Goal: Information Seeking & Learning: Find specific fact

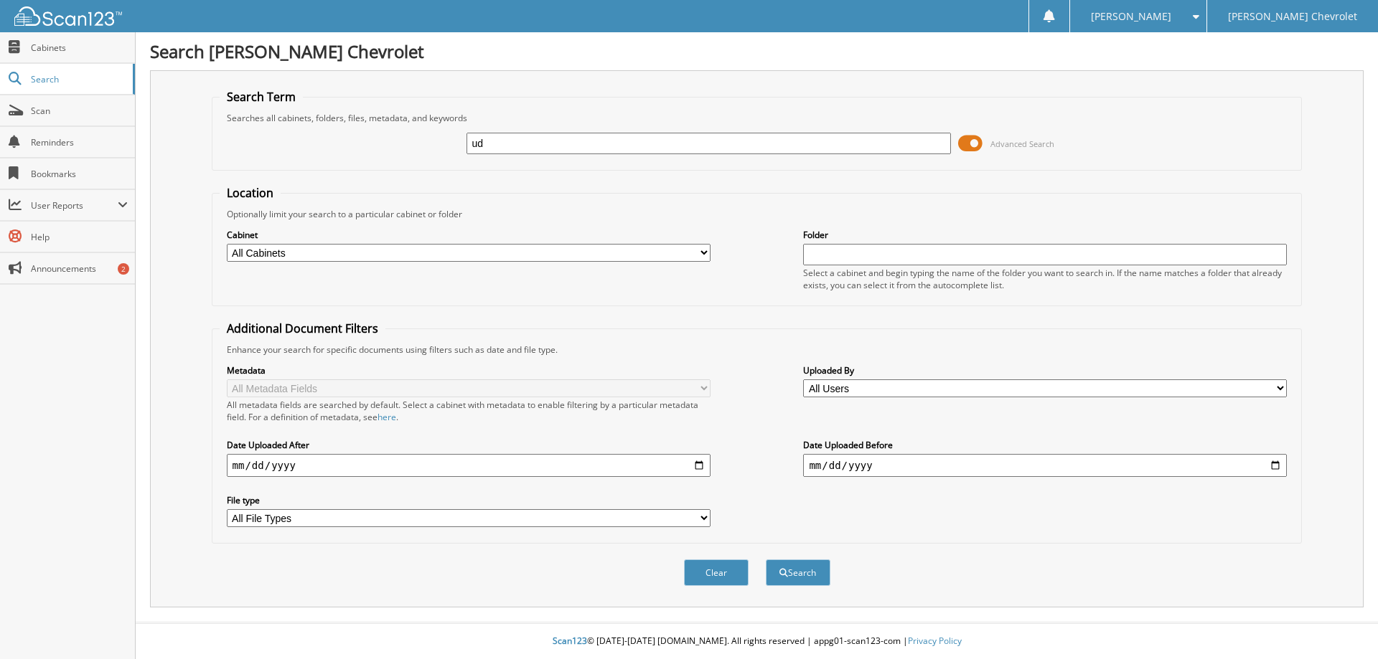
type input "u"
type input "[PERSON_NAME]"
click at [766, 560] on button "Search" at bounding box center [798, 573] width 65 height 27
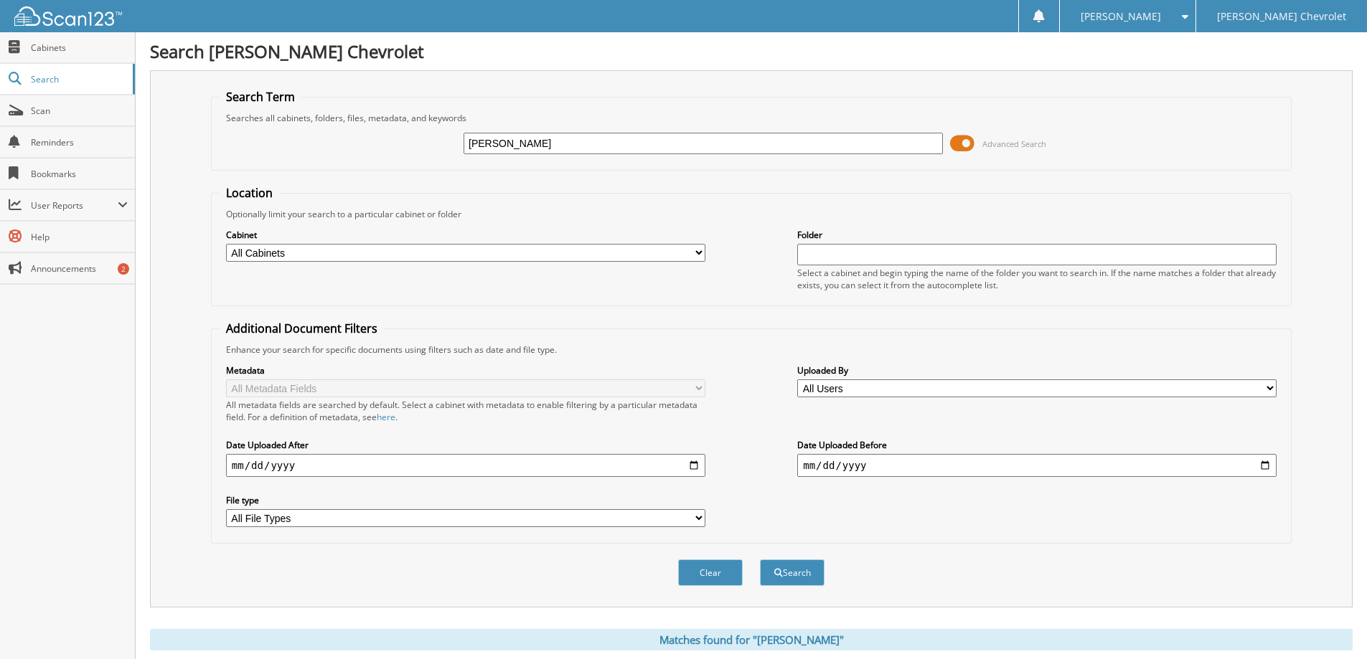
click at [957, 144] on span at bounding box center [962, 144] width 24 height 22
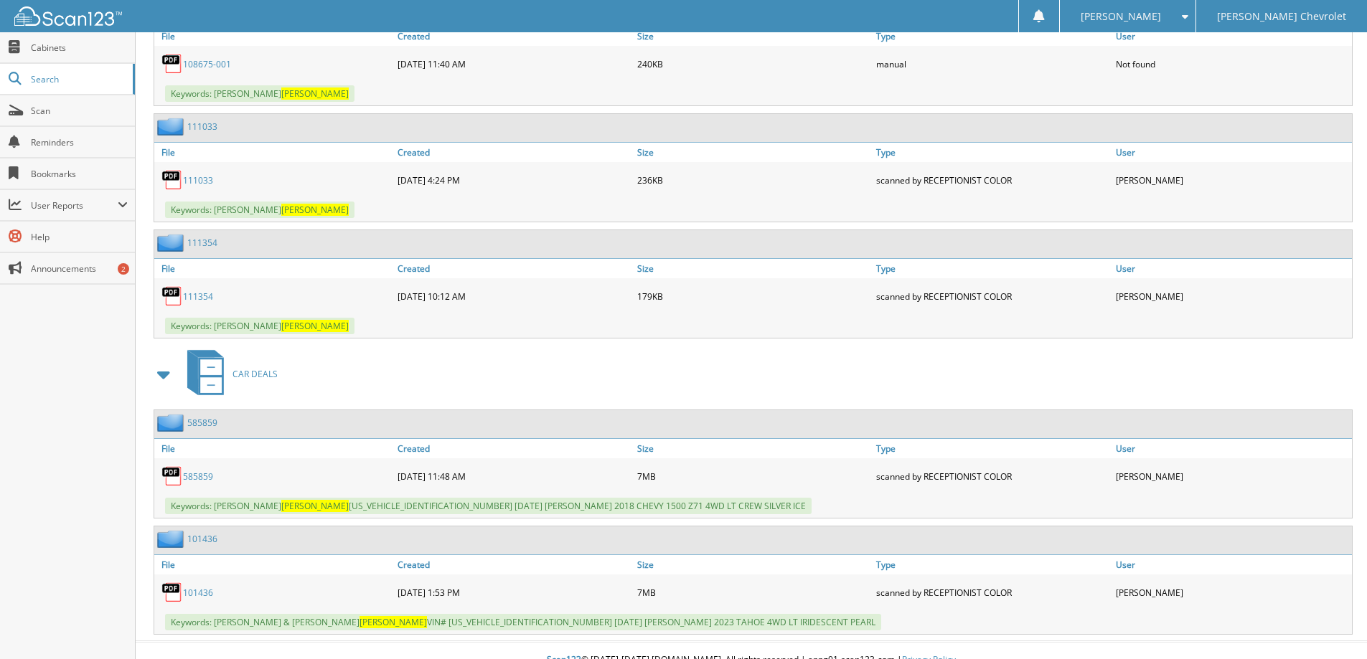
scroll to position [6532, 0]
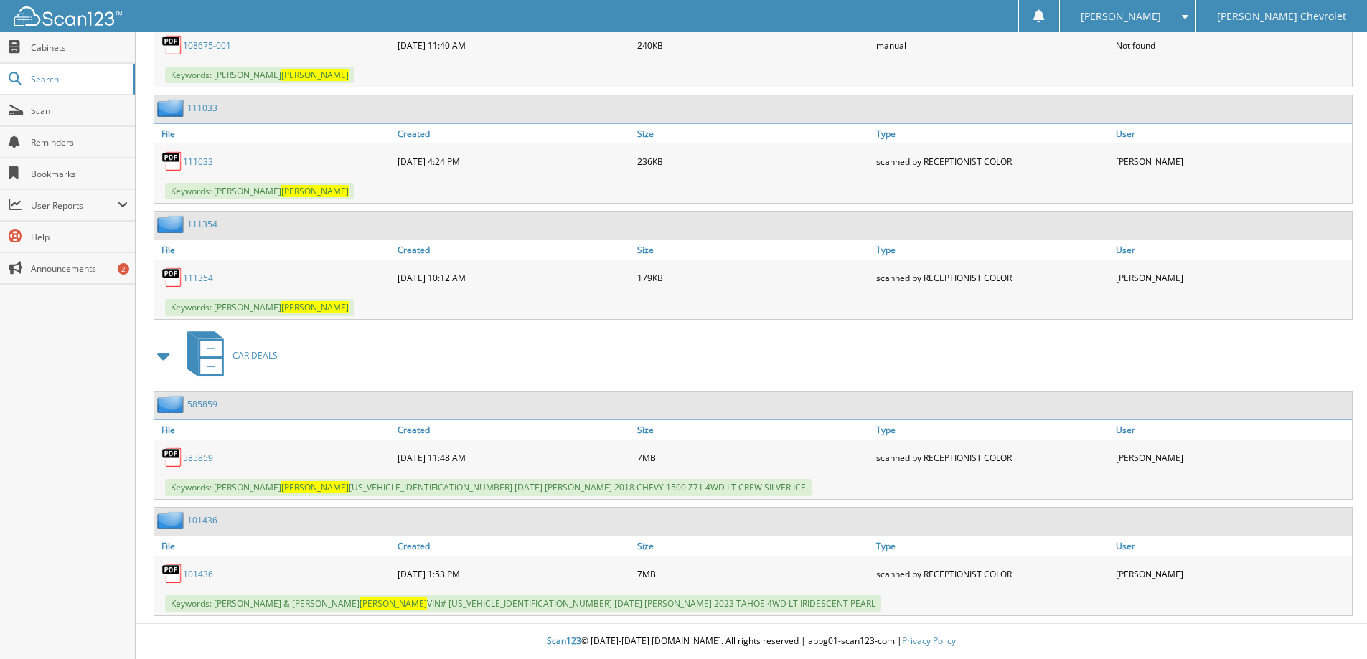
click at [207, 574] on link "101436" at bounding box center [198, 574] width 30 height 12
